Goal: Information Seeking & Learning: Learn about a topic

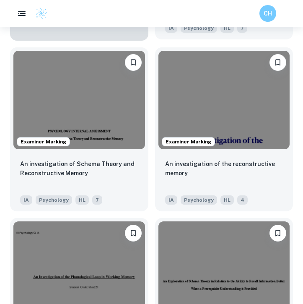
scroll to position [1001, 0]
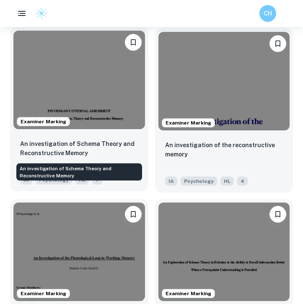
click at [112, 155] on p "An investigation of Schema Theory and Reconstructive Memory" at bounding box center [79, 148] width 118 height 18
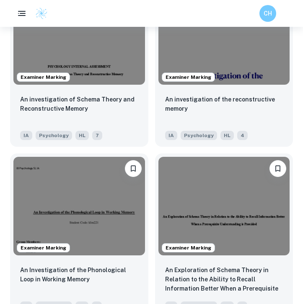
scroll to position [1146, 0]
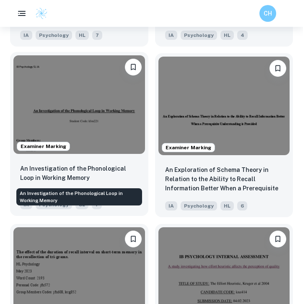
click at [134, 165] on p "An Investigation of the Phonological Loop in Working Memory" at bounding box center [79, 173] width 118 height 18
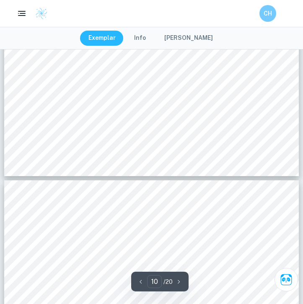
scroll to position [3714, 0]
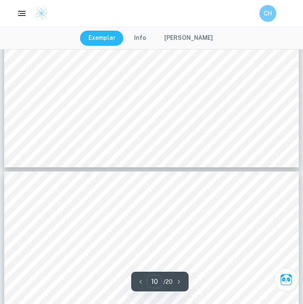
type input "11"
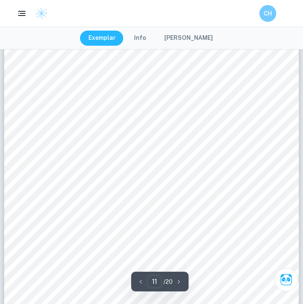
scroll to position [4121, 0]
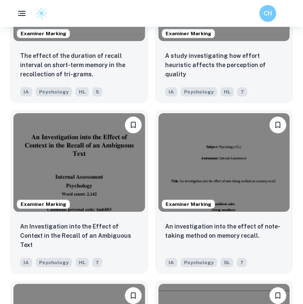
scroll to position [1431, 0]
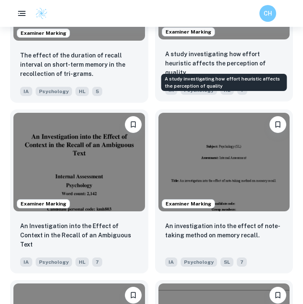
click at [267, 63] on p "A study investigating how effort heuristic affects the perception of quality" at bounding box center [224, 63] width 118 height 28
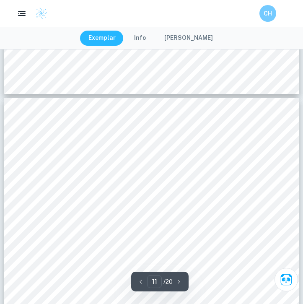
scroll to position [3926, 0]
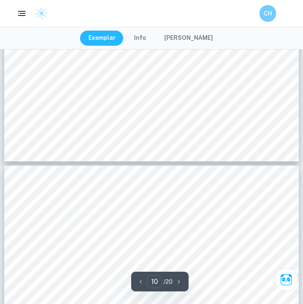
type input "11"
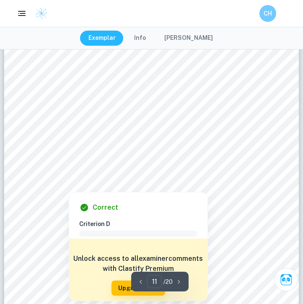
scroll to position [4011, 0]
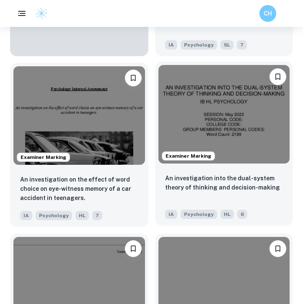
scroll to position [2589, 0]
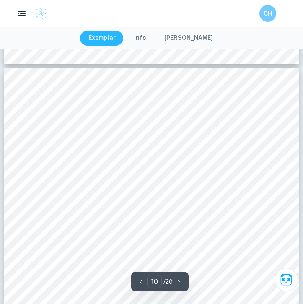
scroll to position [3878, 0]
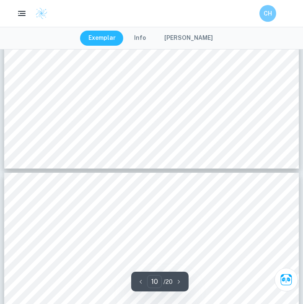
type input "11"
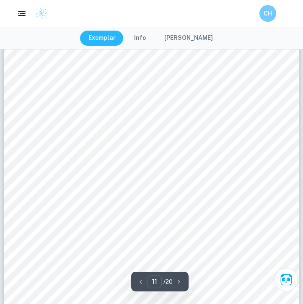
scroll to position [4021, 0]
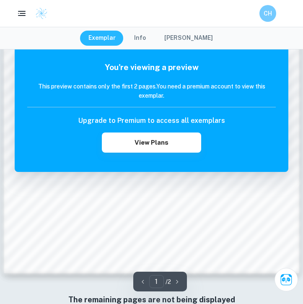
scroll to position [649, 0]
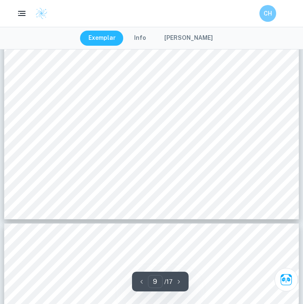
scroll to position [3752, 0]
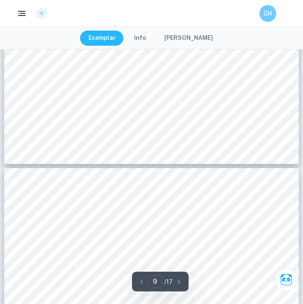
type input "10"
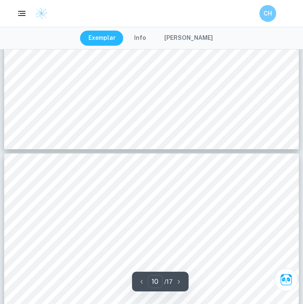
scroll to position [3833, 0]
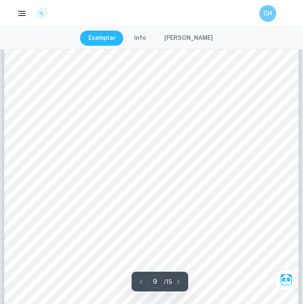
scroll to position [3949, 0]
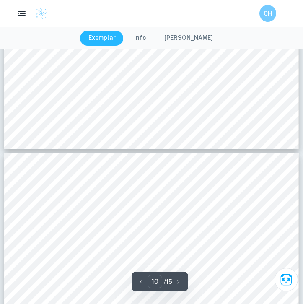
type input "9"
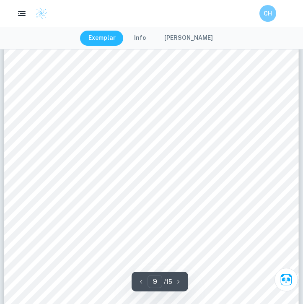
scroll to position [3616, 0]
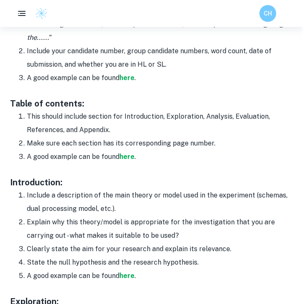
scroll to position [435, 0]
